Goal: Task Accomplishment & Management: Complete application form

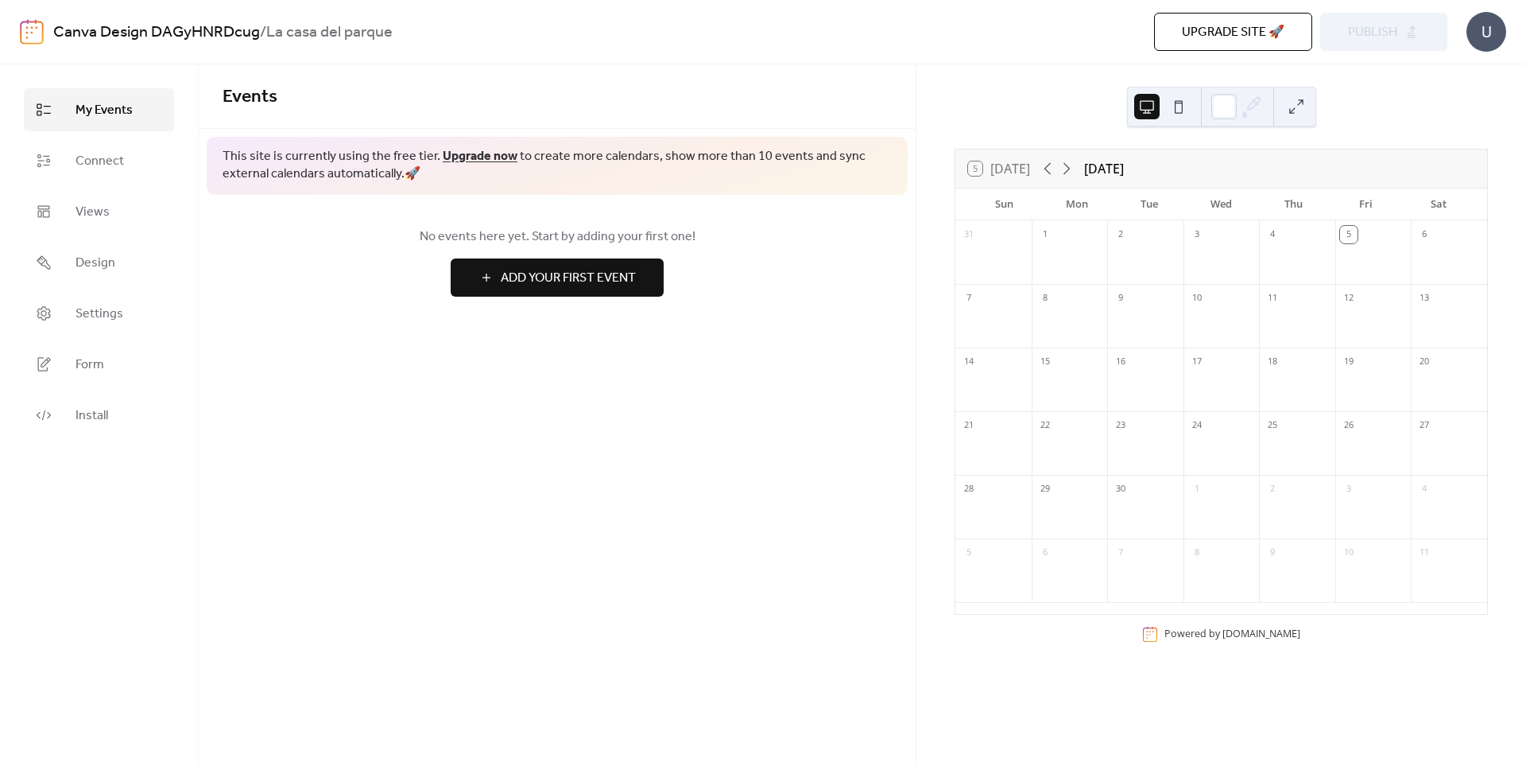
scroll to position [9445, 0]
click at [1290, 271] on div at bounding box center [1297, 262] width 76 height 33
click at [544, 292] on button "Add Your First Event" at bounding box center [557, 277] width 213 height 38
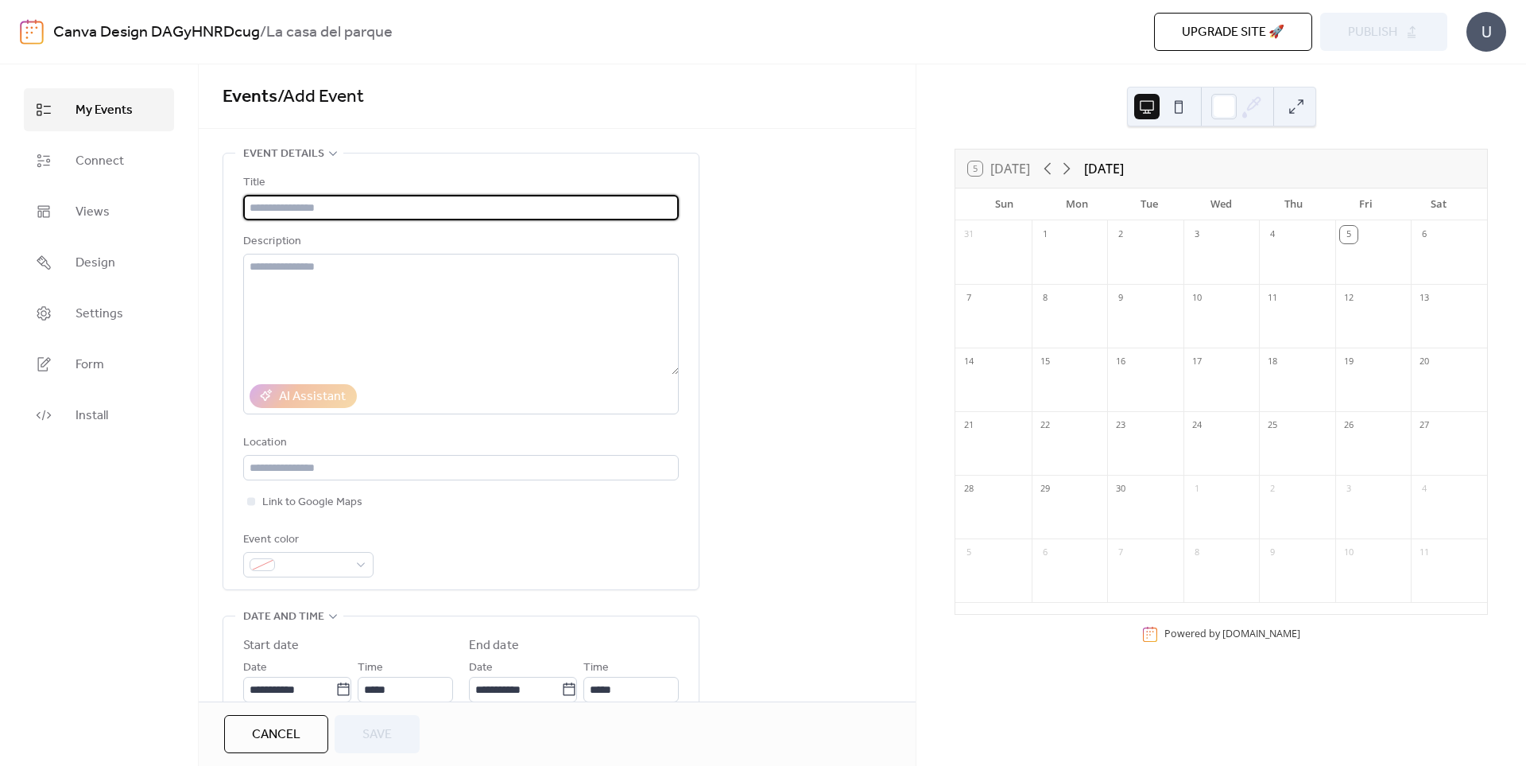
click at [401, 219] on input "text" at bounding box center [461, 207] width 436 height 25
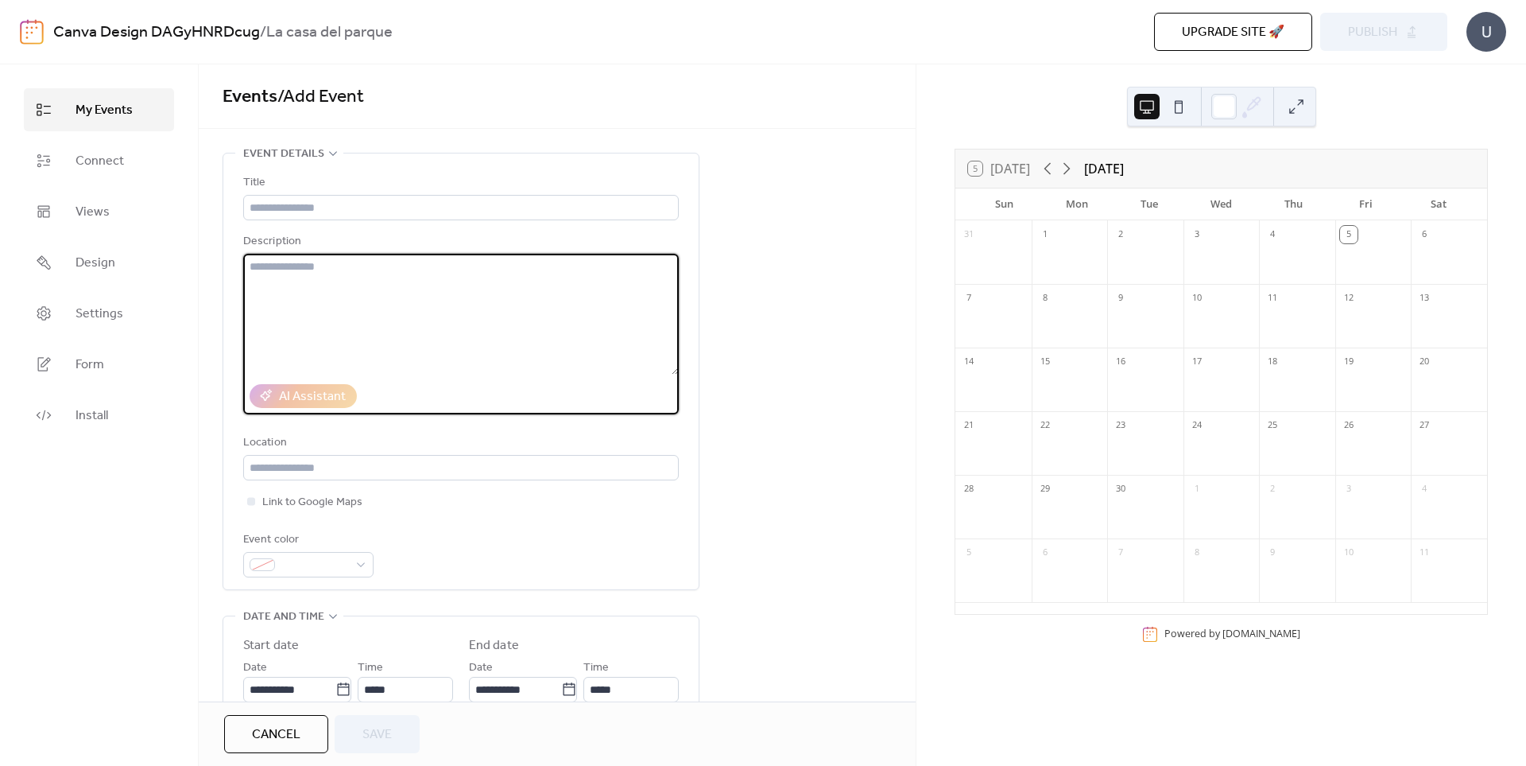
click at [381, 337] on textarea at bounding box center [461, 314] width 436 height 121
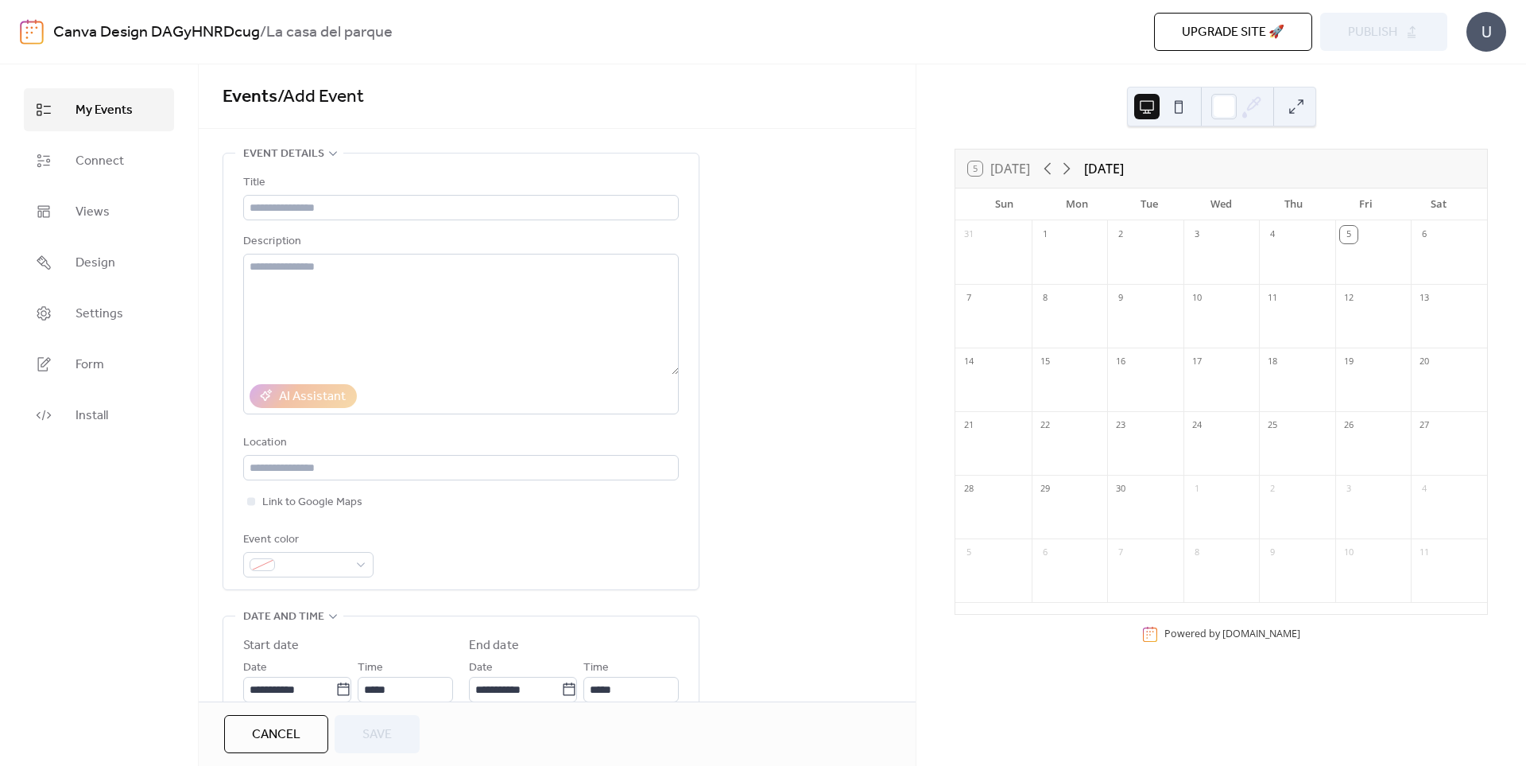
click at [370, 446] on div "Location" at bounding box center [459, 442] width 433 height 19
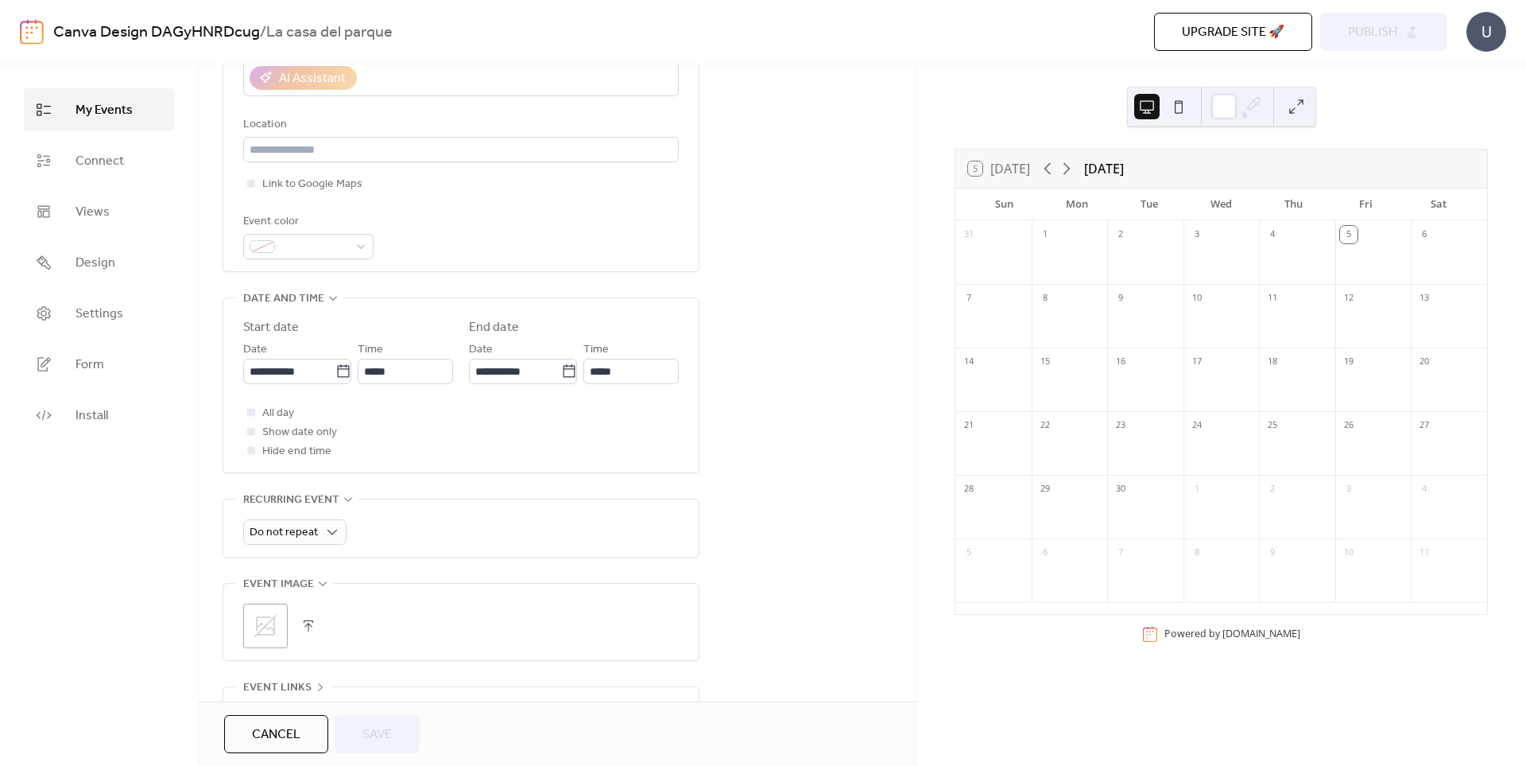
click at [262, 617] on icon at bounding box center [265, 625] width 25 height 25
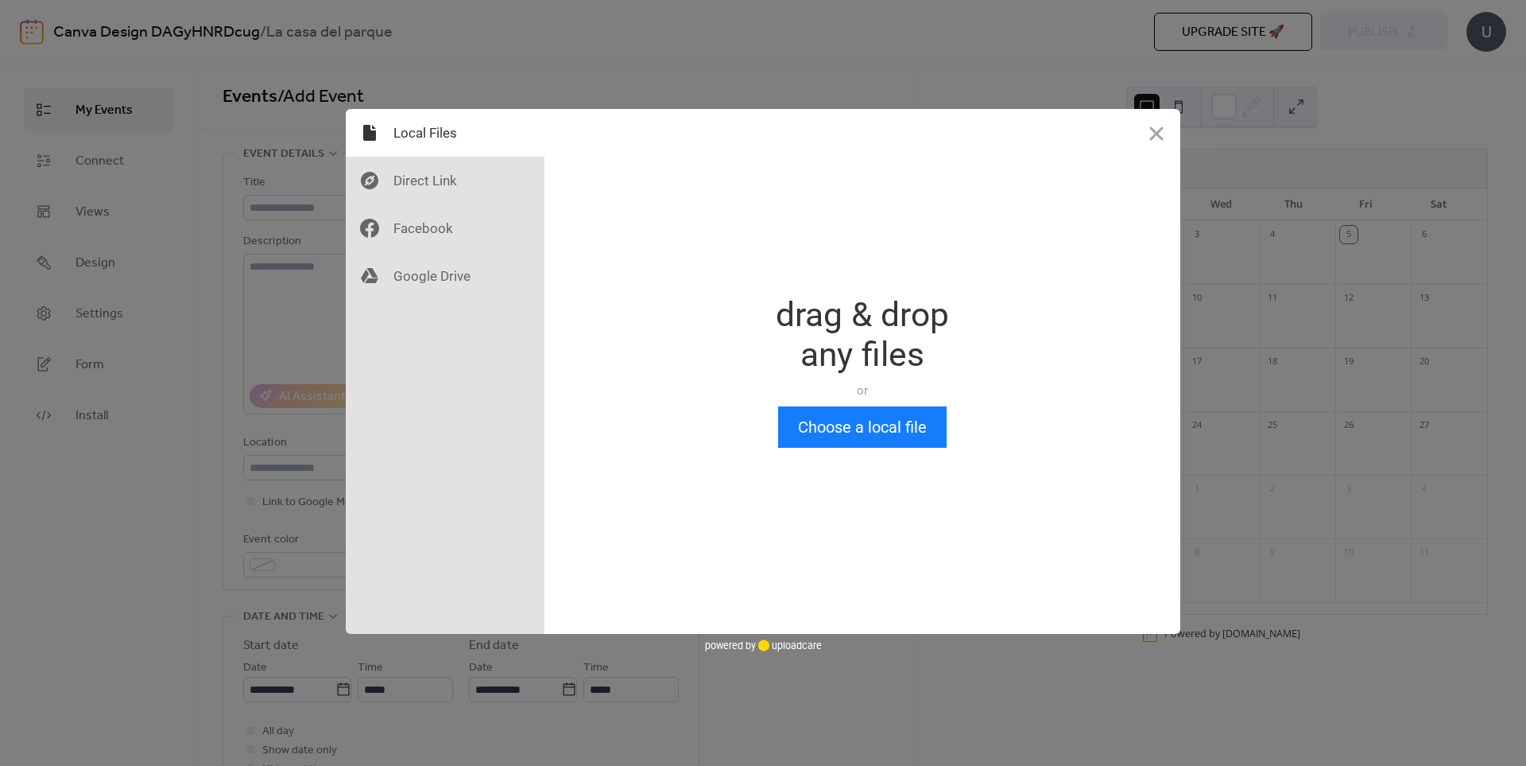
scroll to position [0, 0]
click at [868, 418] on button "Choose a local file" at bounding box center [862, 426] width 169 height 41
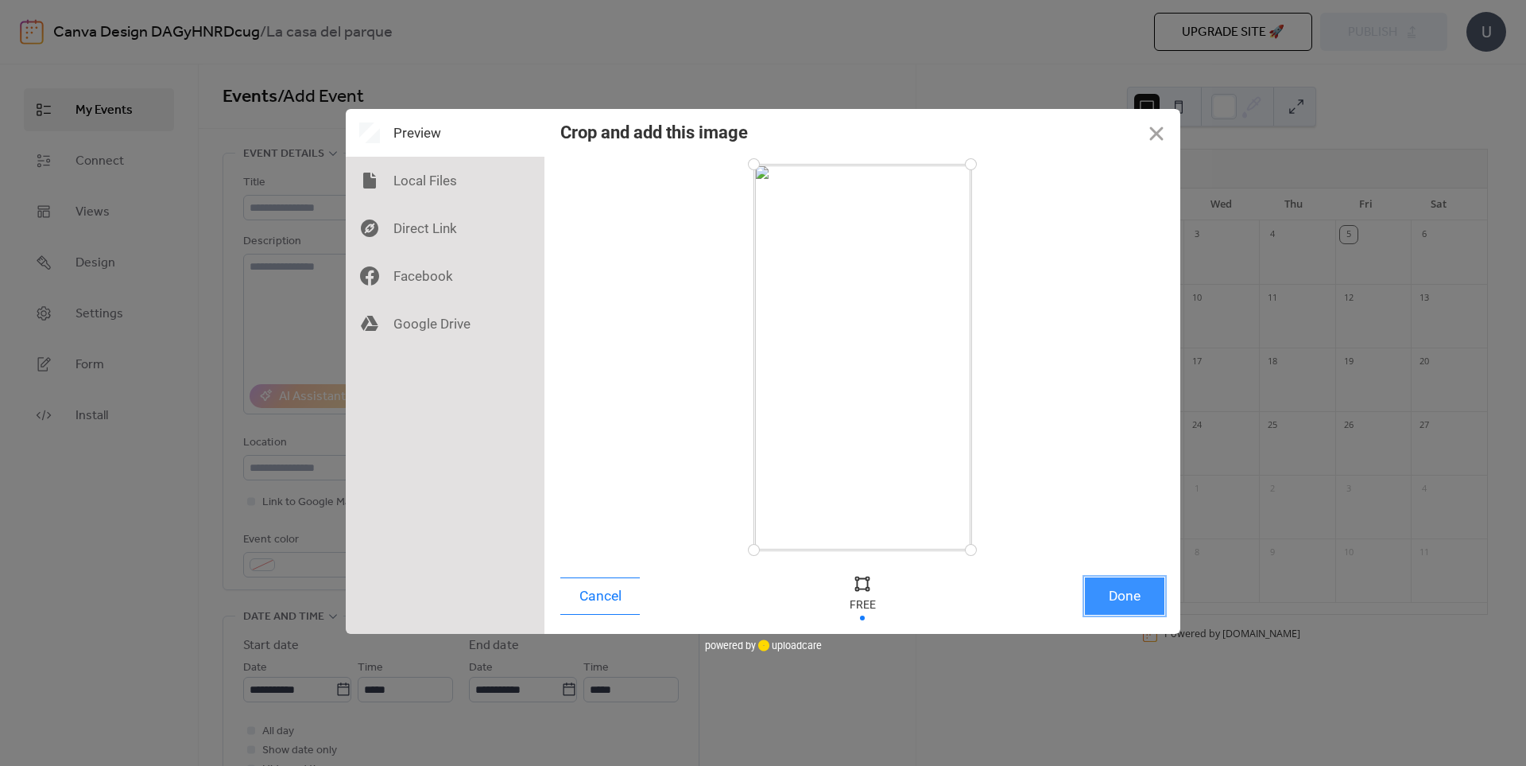
click at [1109, 595] on button "Done" at bounding box center [1125, 595] width 80 height 37
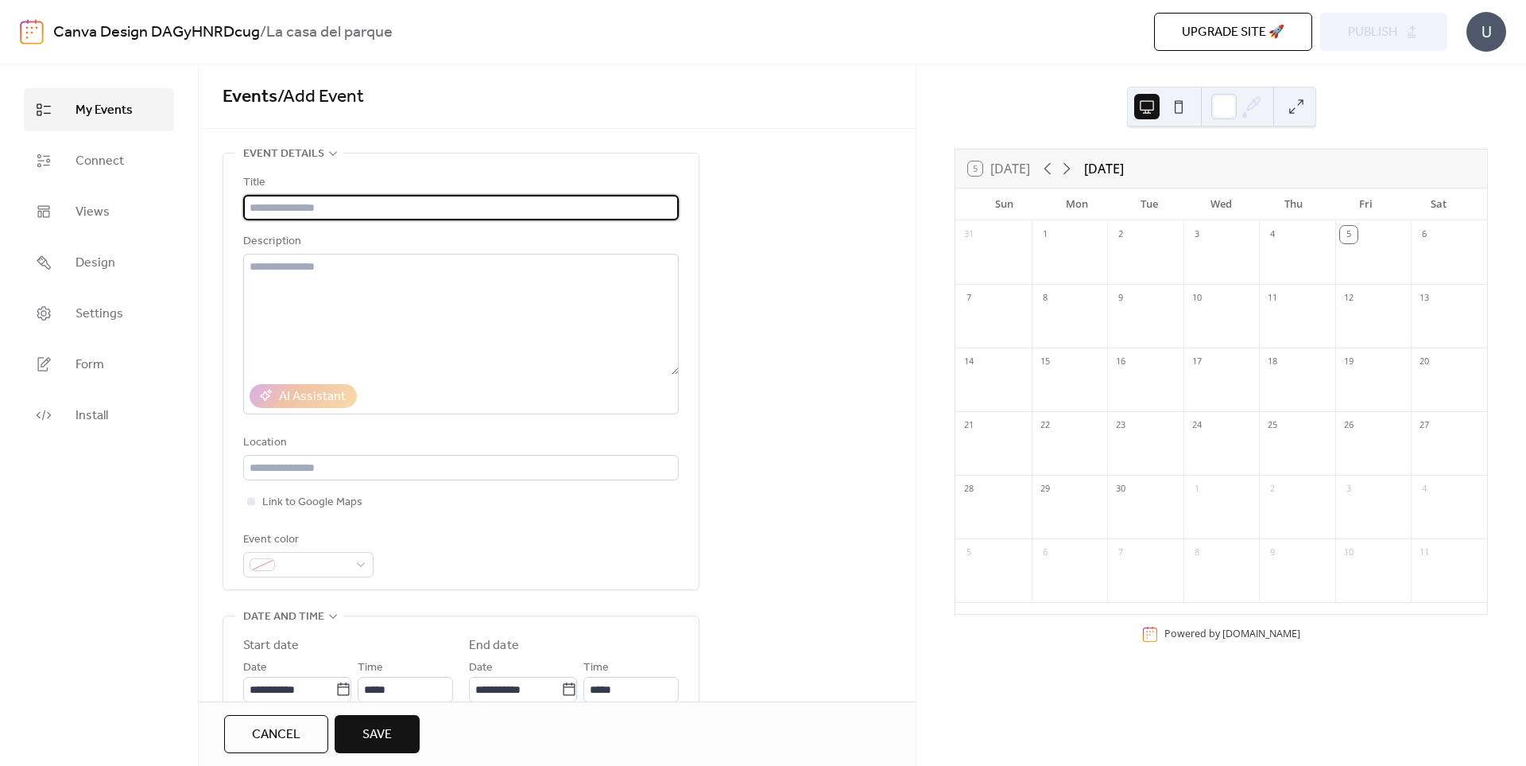
click at [295, 204] on input "text" at bounding box center [461, 207] width 436 height 25
type input "*"
type input "**"
click at [382, 755] on div "Cancel Save" at bounding box center [557, 733] width 717 height 64
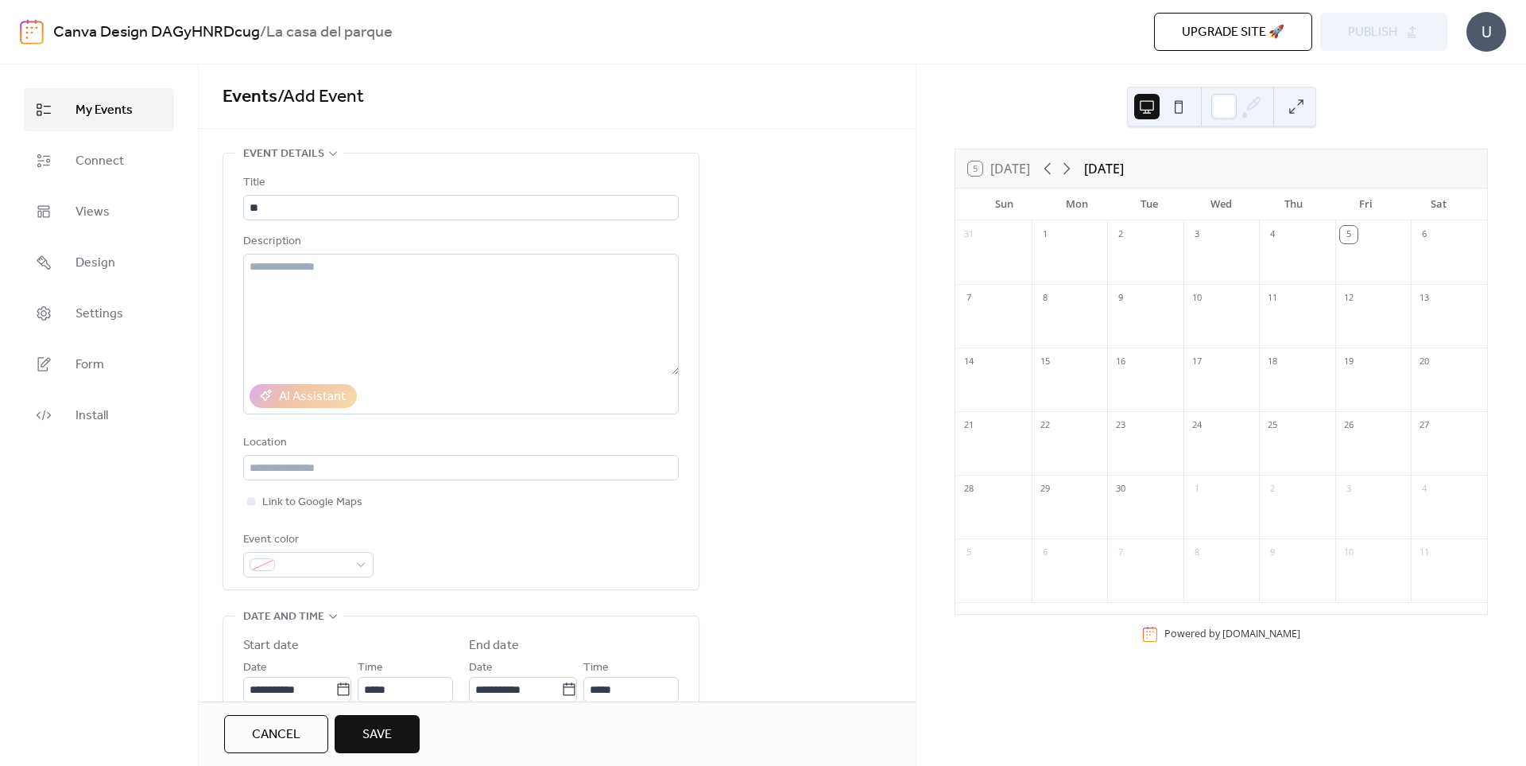
click at [385, 734] on span "Save" at bounding box center [377, 734] width 29 height 19
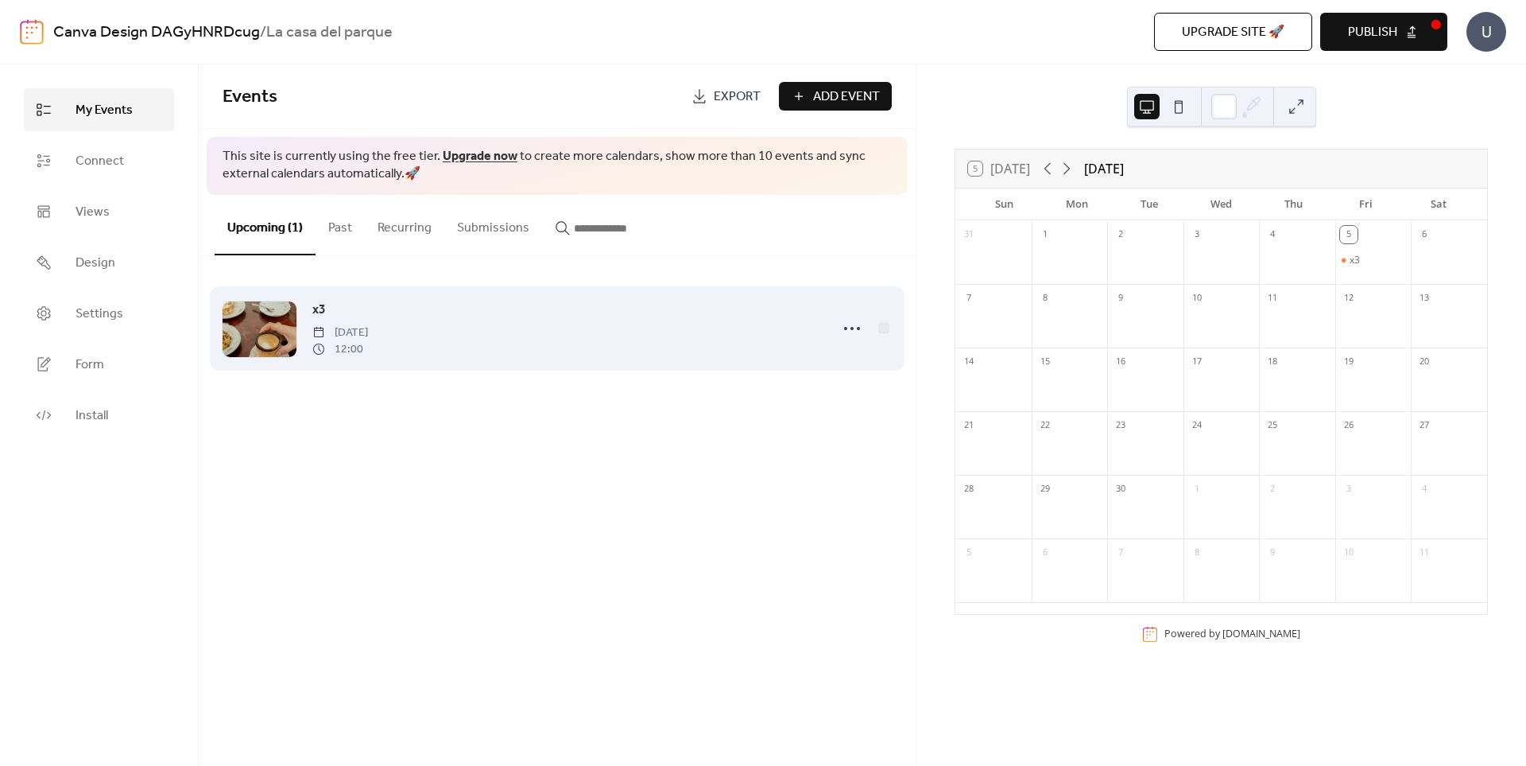
click at [368, 336] on span "[DATE]" at bounding box center [340, 332] width 56 height 17
click at [262, 313] on div at bounding box center [260, 329] width 74 height 56
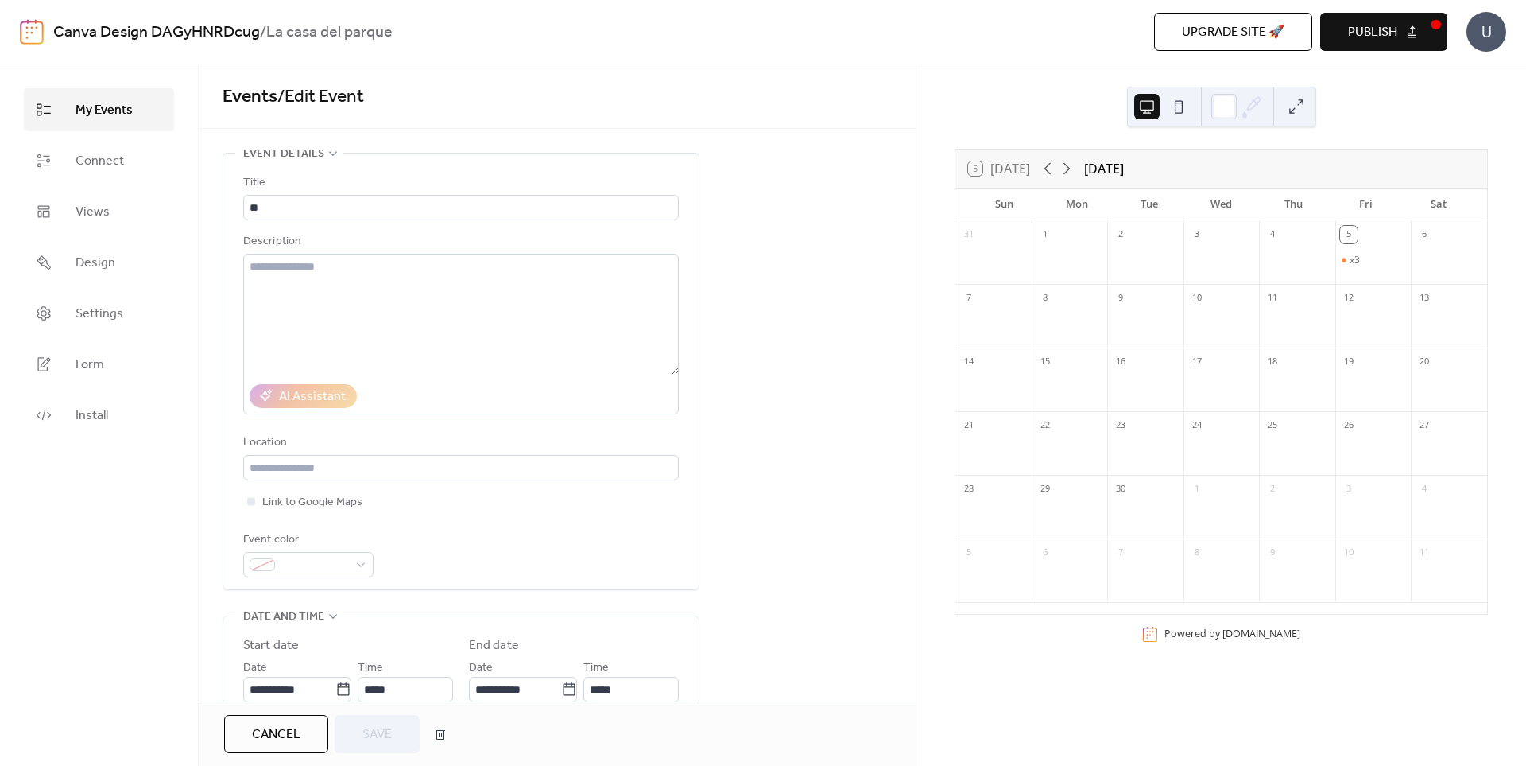
drag, startPoint x: 709, startPoint y: 298, endPoint x: 693, endPoint y: 317, distance: 24.8
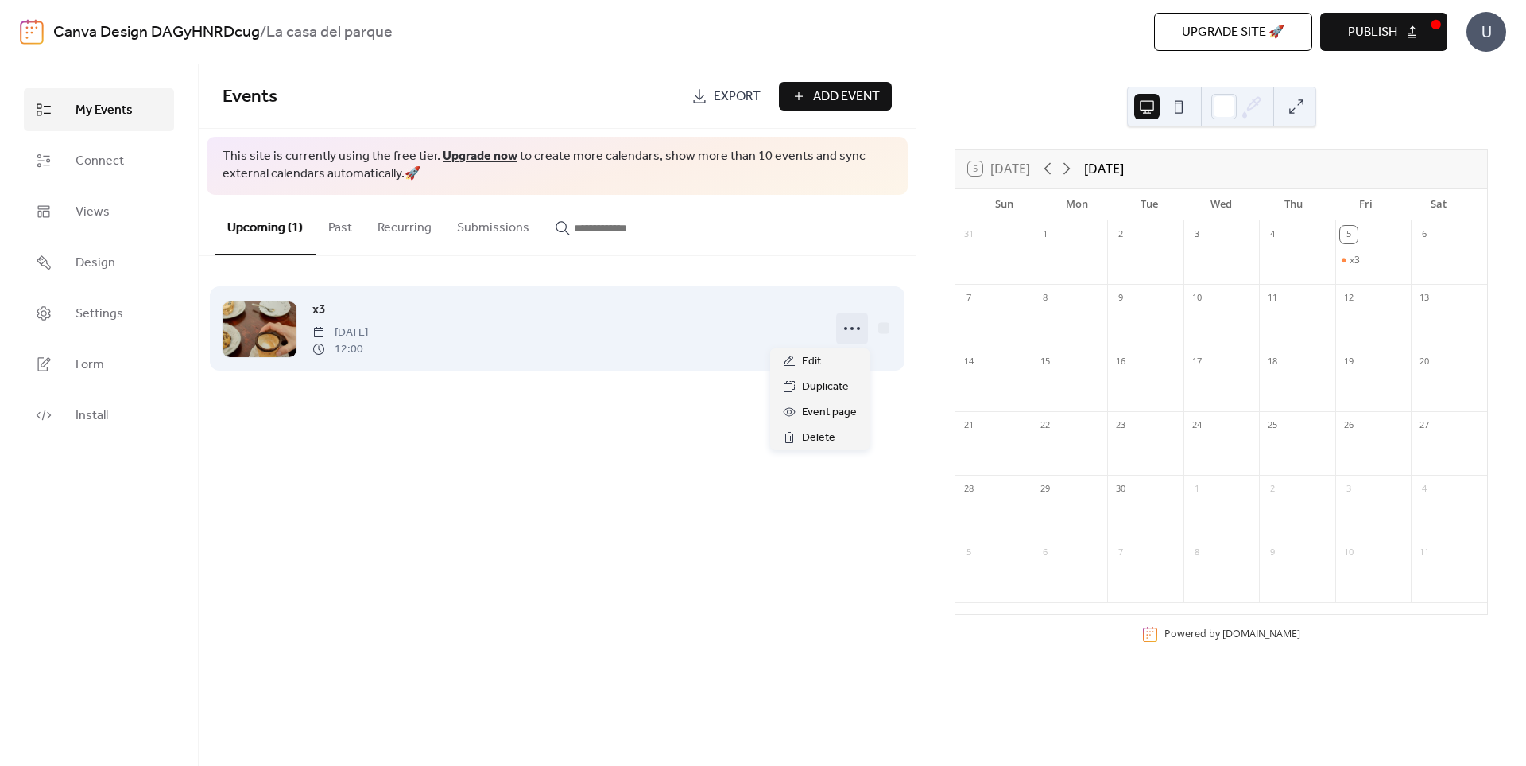
click at [852, 327] on icon at bounding box center [852, 328] width 25 height 25
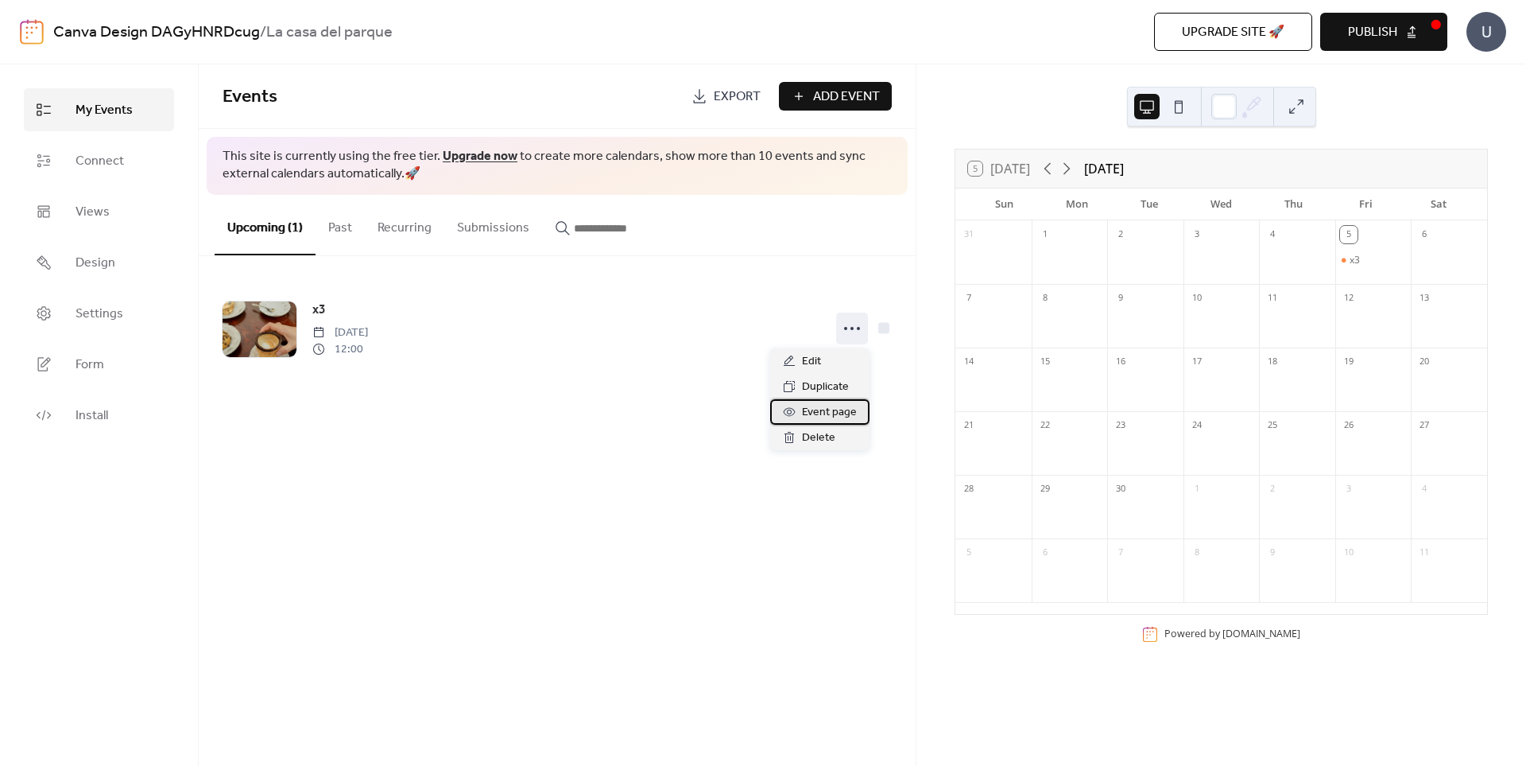
click at [831, 405] on span "Event page" at bounding box center [829, 412] width 55 height 19
